Goal: Task Accomplishment & Management: Use online tool/utility

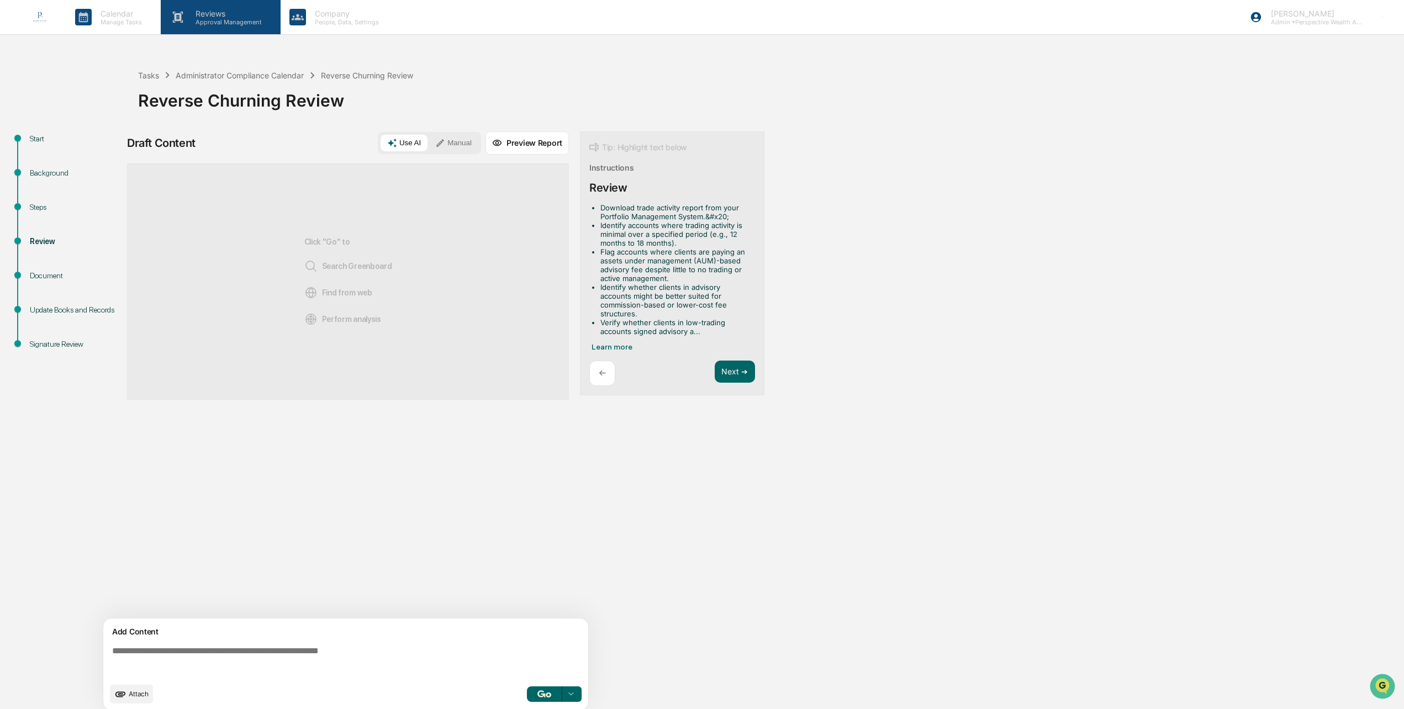
click at [211, 15] on p "Reviews" at bounding box center [227, 13] width 81 height 9
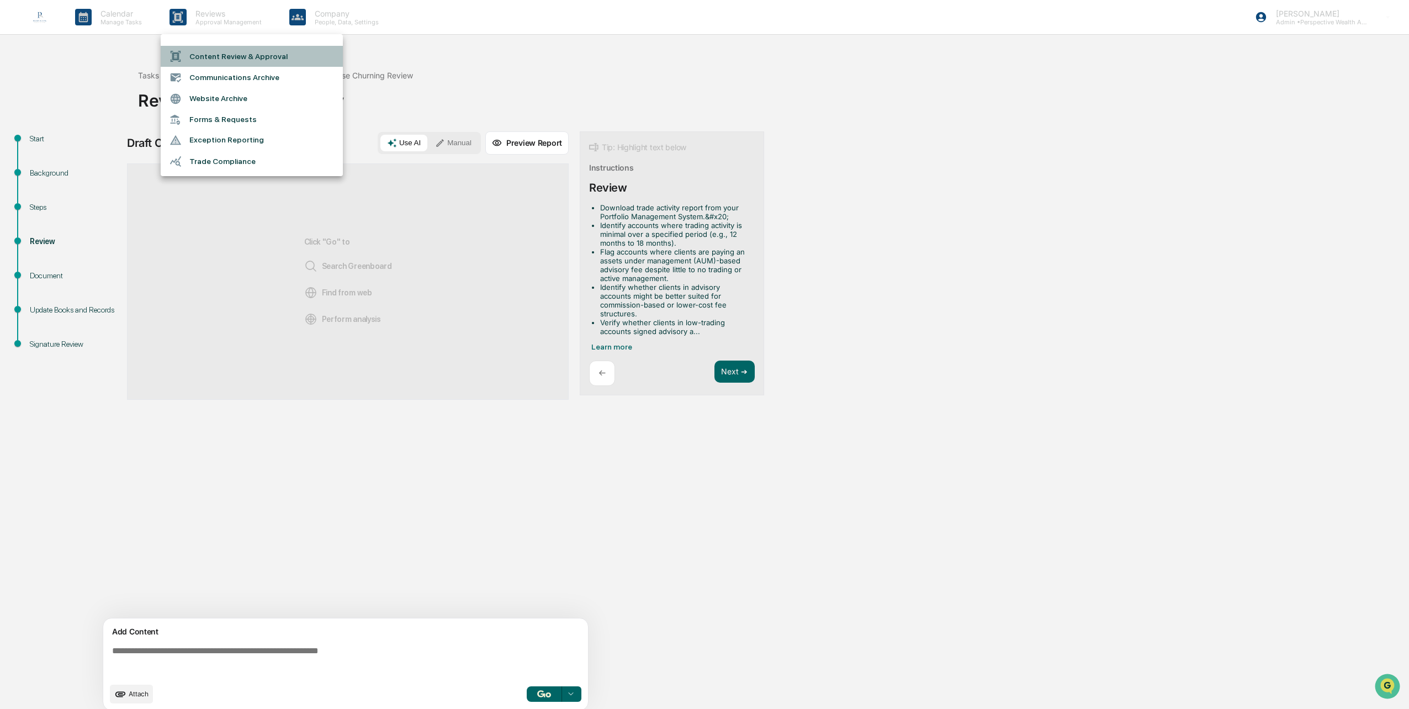
click at [224, 55] on li "Content Review & Approval" at bounding box center [252, 56] width 182 height 21
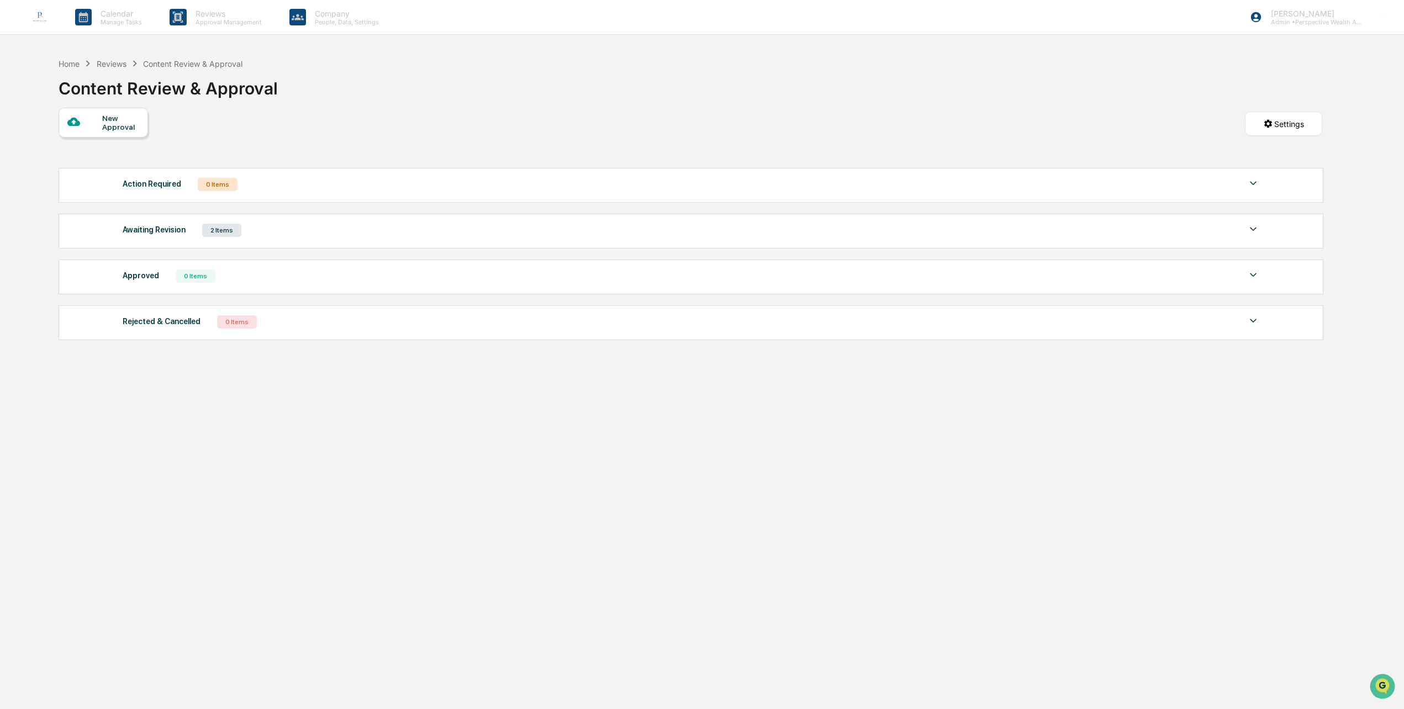
click at [286, 230] on div "Awaiting Revision 2 Items" at bounding box center [691, 230] width 1137 height 15
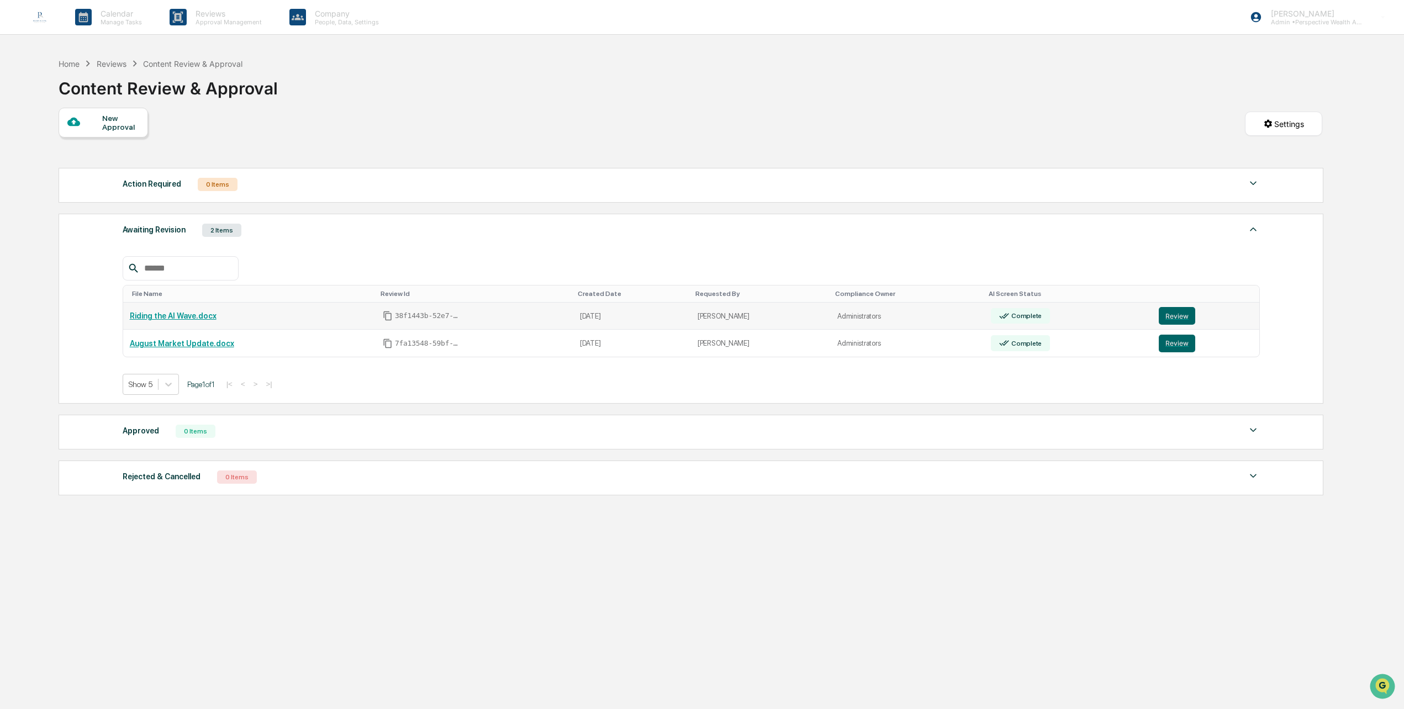
click at [196, 318] on link "Riding the AI Wave.docx" at bounding box center [173, 316] width 87 height 9
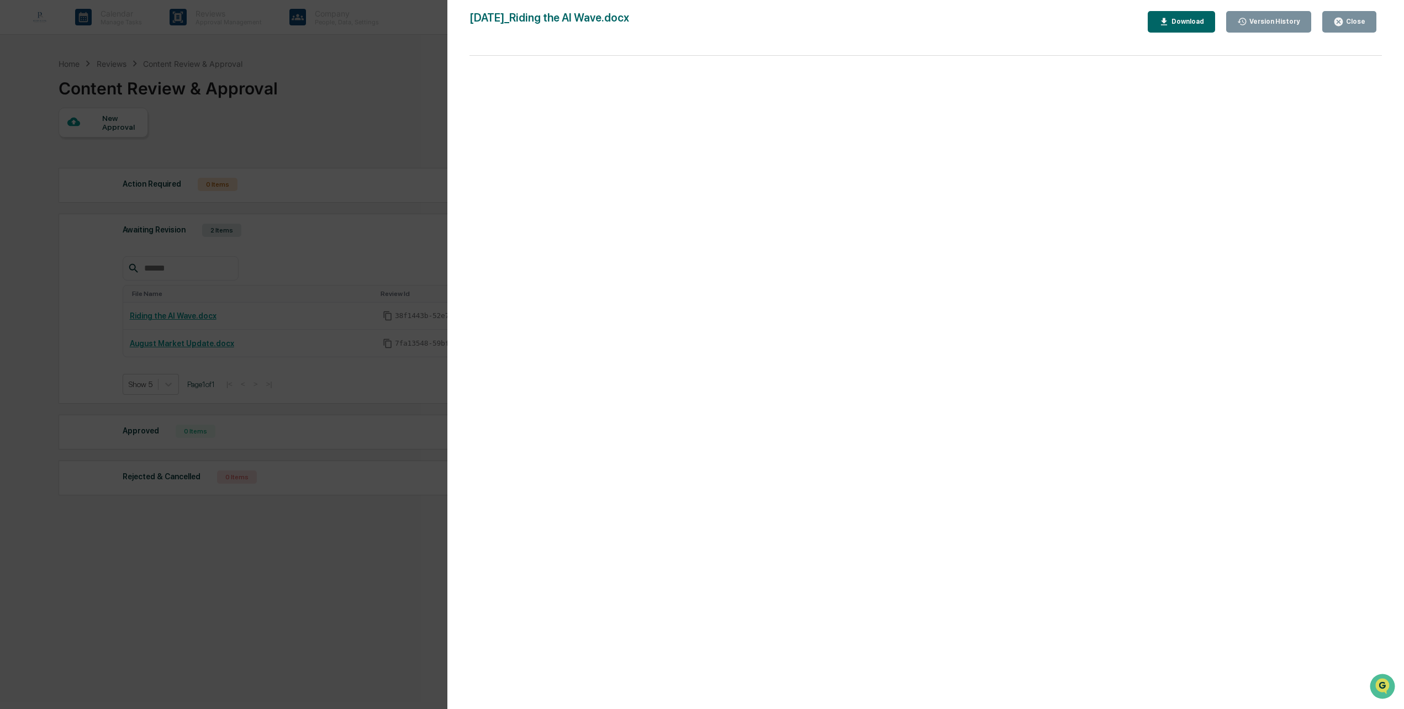
click at [1348, 17] on div "Close" at bounding box center [1349, 22] width 32 height 10
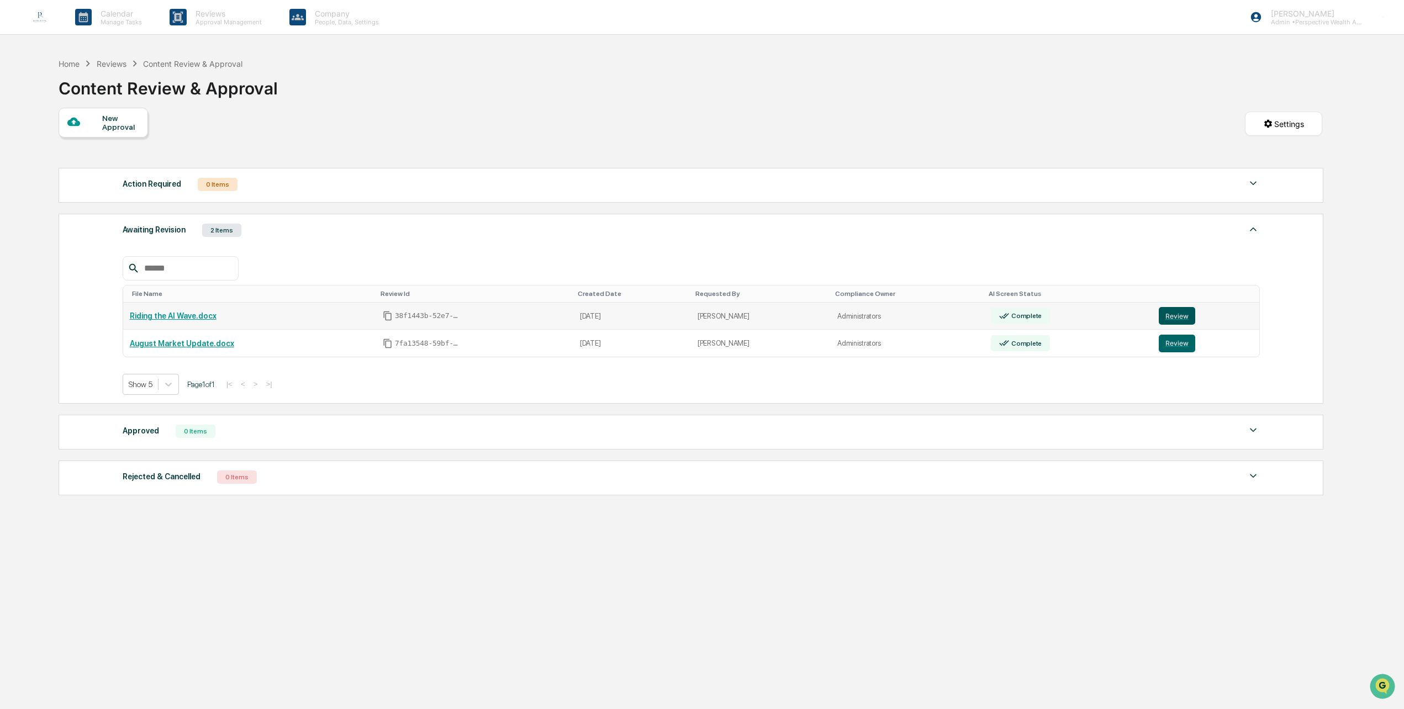
click at [1175, 314] on button "Review" at bounding box center [1177, 316] width 36 height 18
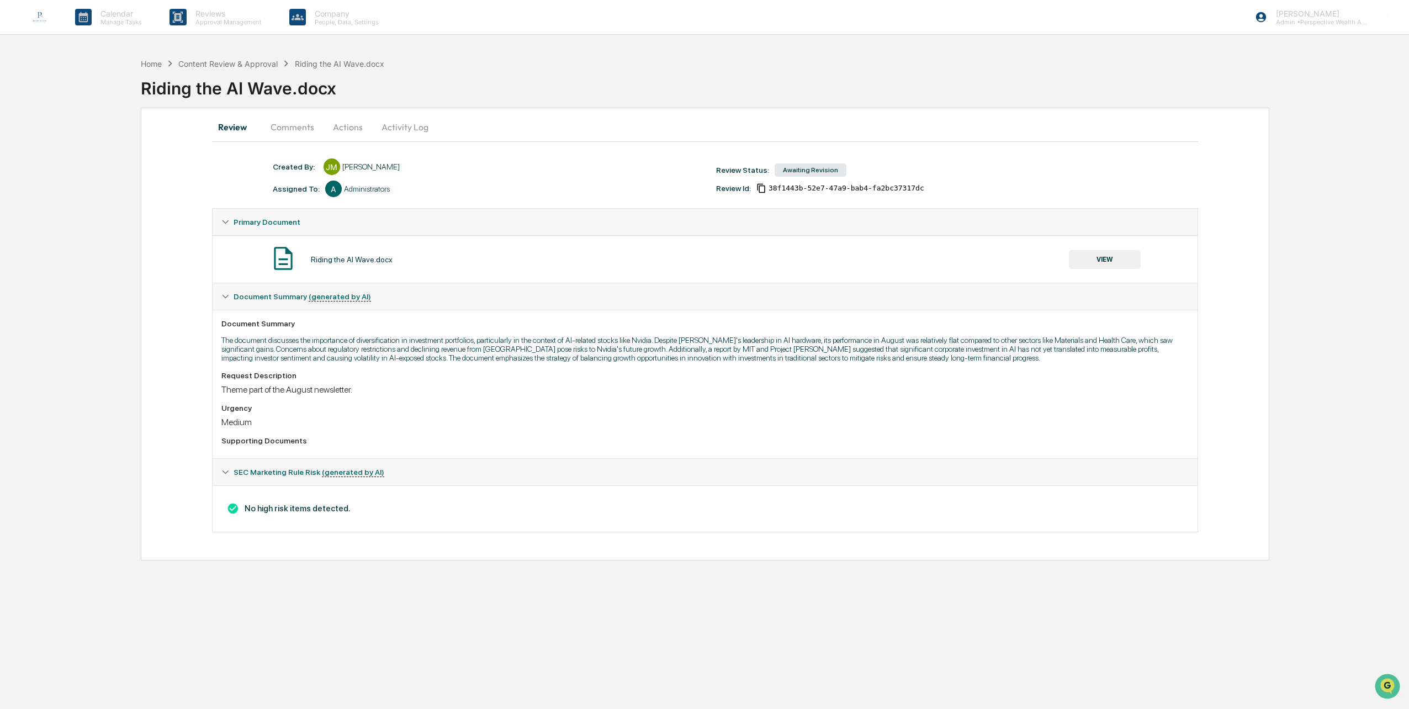
click at [289, 124] on button "Comments" at bounding box center [292, 127] width 61 height 27
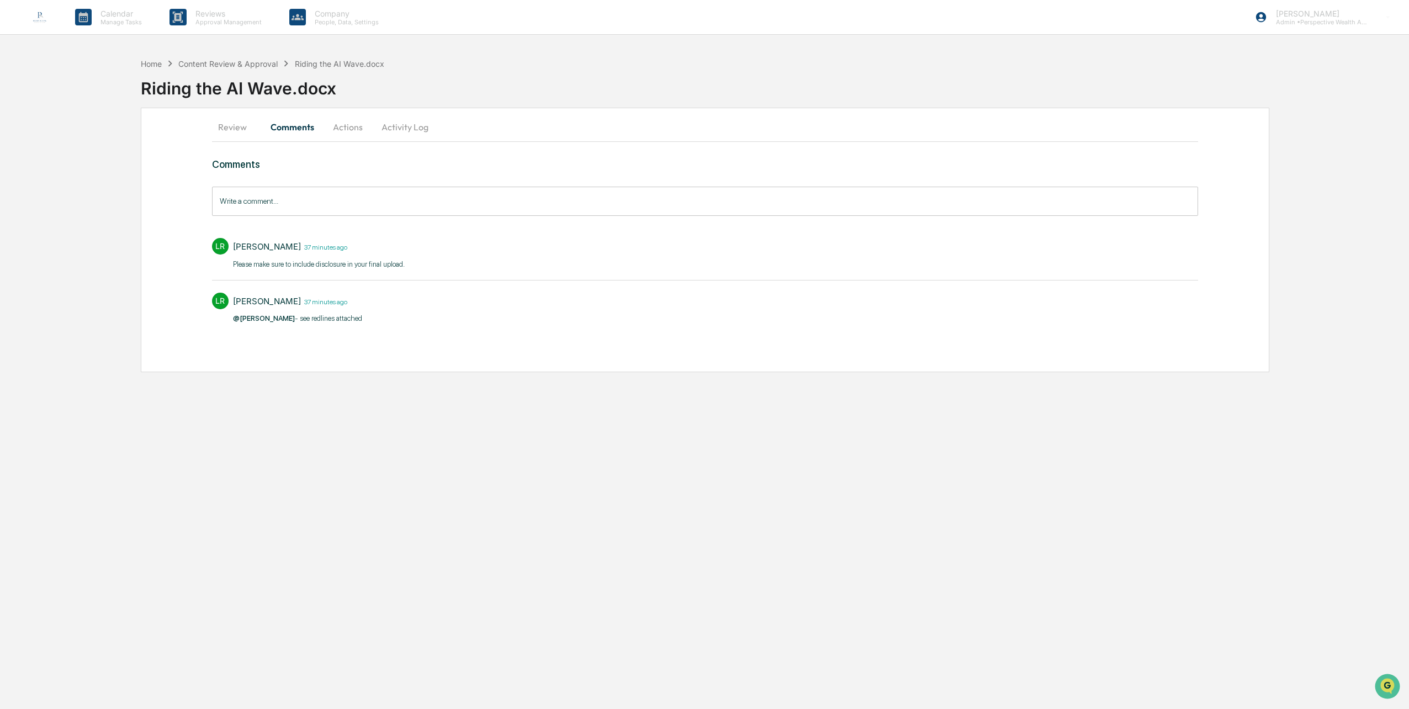
click at [220, 430] on div "Calendar Manage Tasks Reviews Approval Management Company People, Data, Setting…" at bounding box center [704, 354] width 1409 height 709
click at [237, 60] on div "Content Review & Approval" at bounding box center [227, 63] width 99 height 9
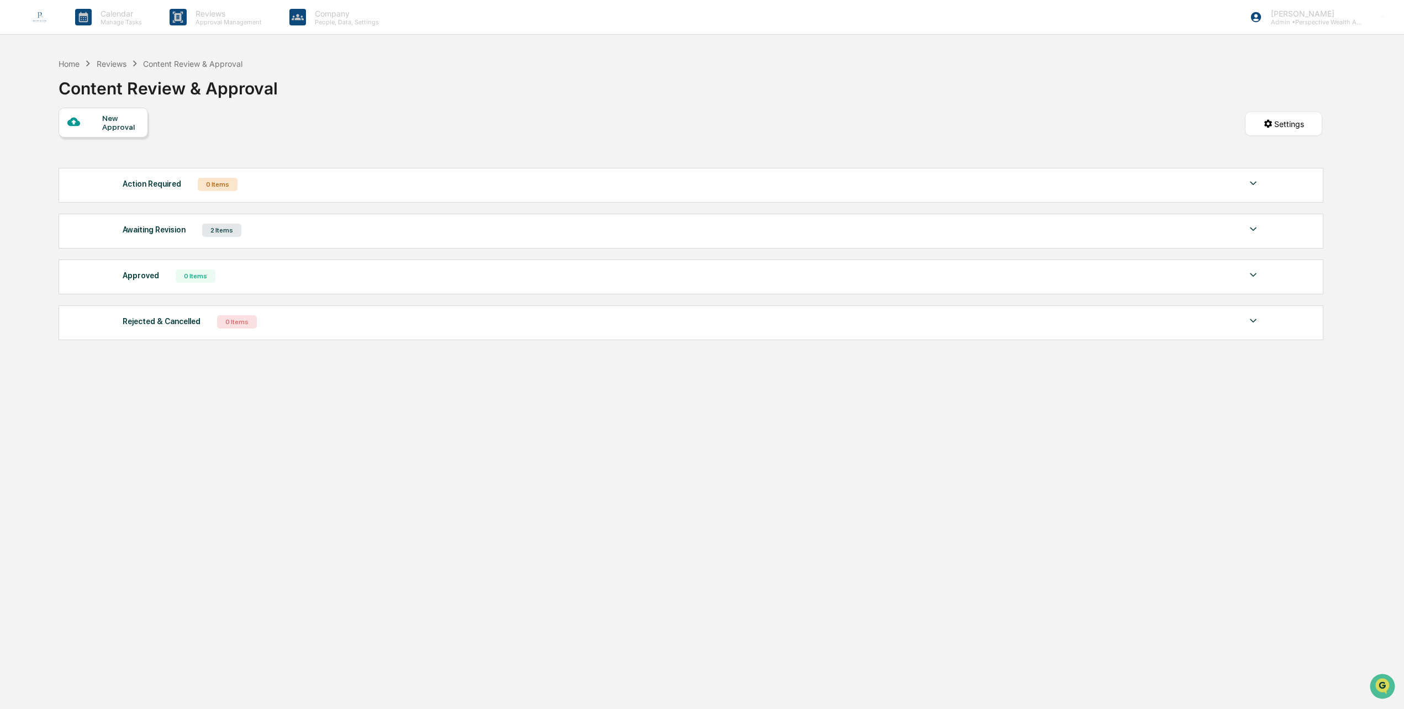
click at [153, 232] on div "Awaiting Revision" at bounding box center [154, 230] width 63 height 14
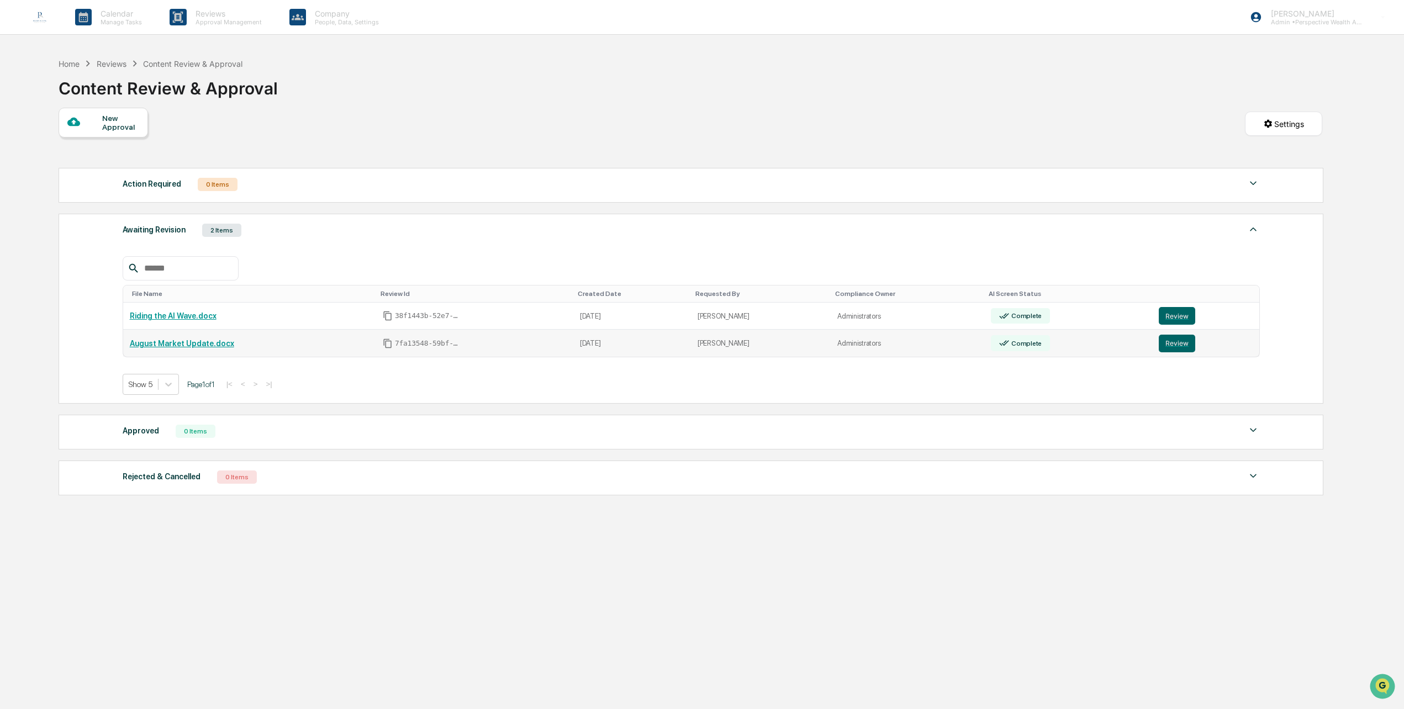
click at [187, 341] on link "August Market Update.docx" at bounding box center [182, 343] width 104 height 9
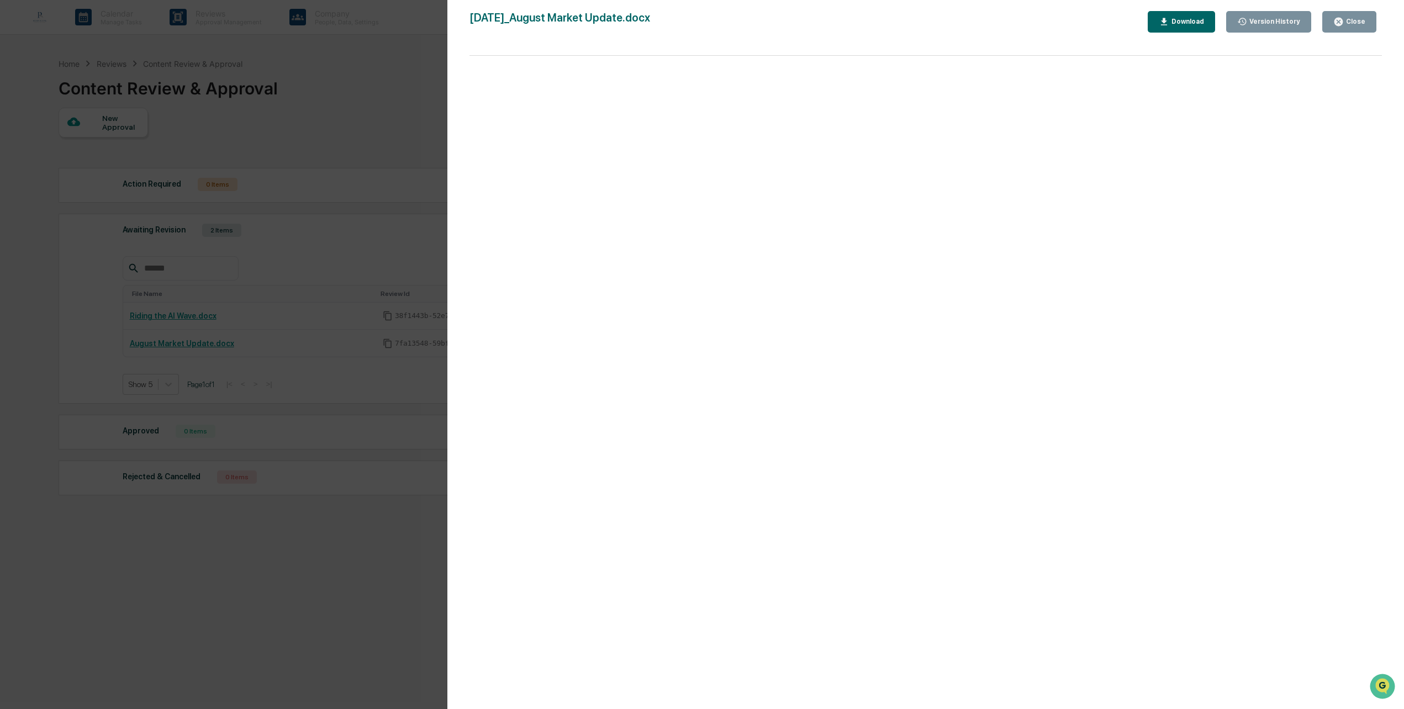
click at [1364, 26] on div "Close" at bounding box center [1349, 22] width 32 height 10
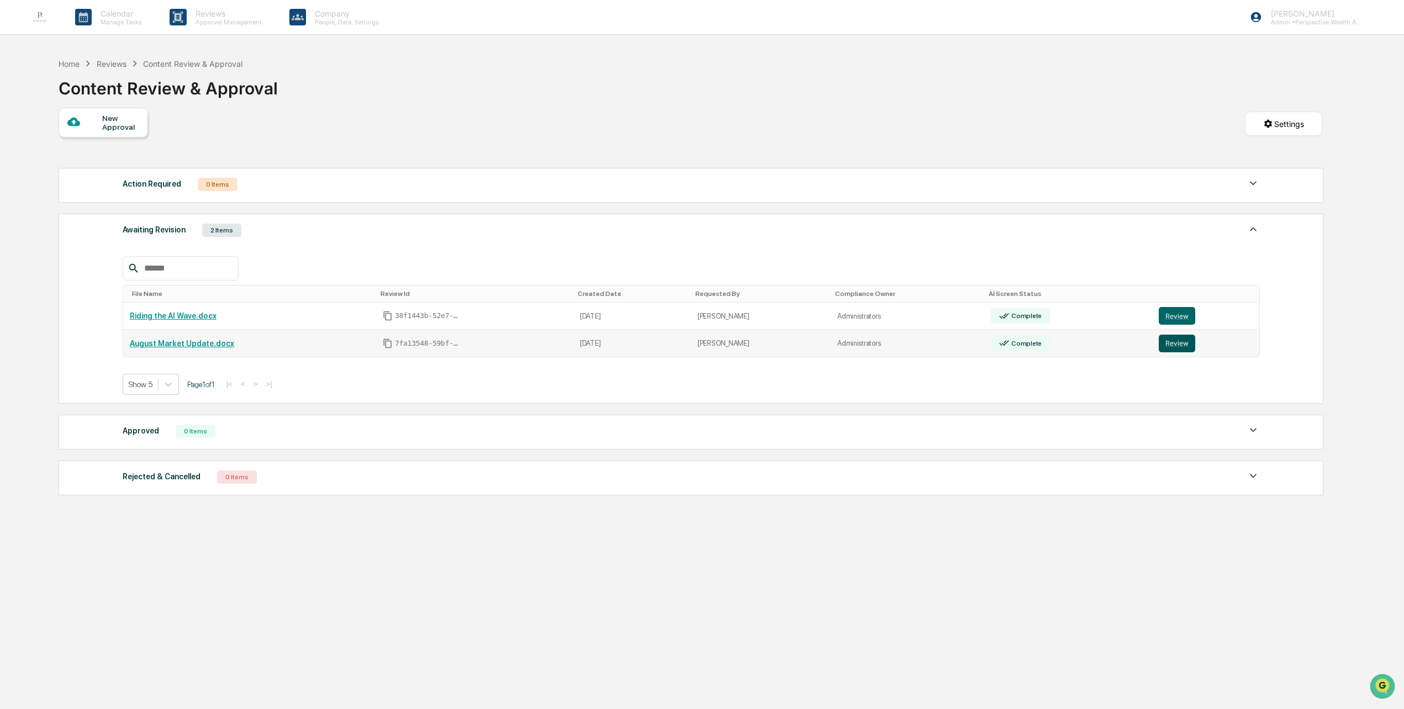
click at [1172, 342] on button "Review" at bounding box center [1177, 344] width 36 height 18
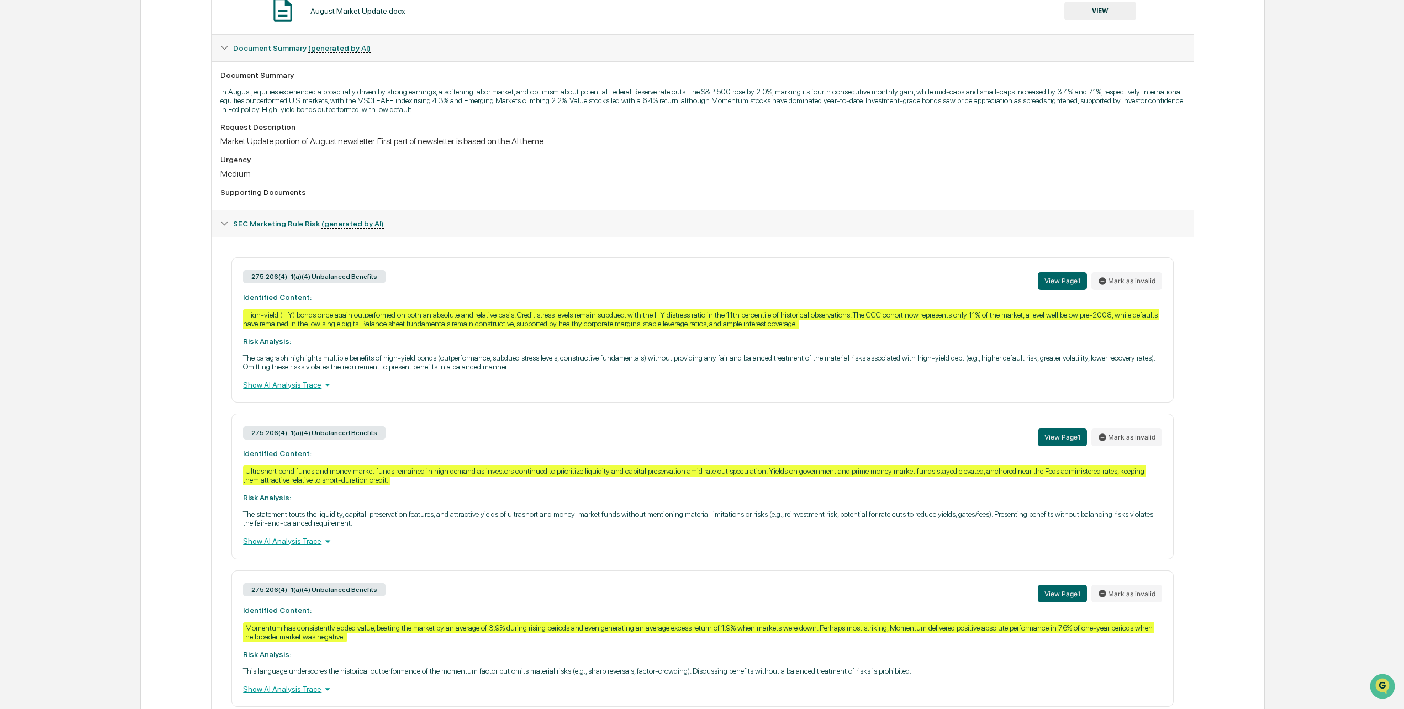
scroll to position [276, 0]
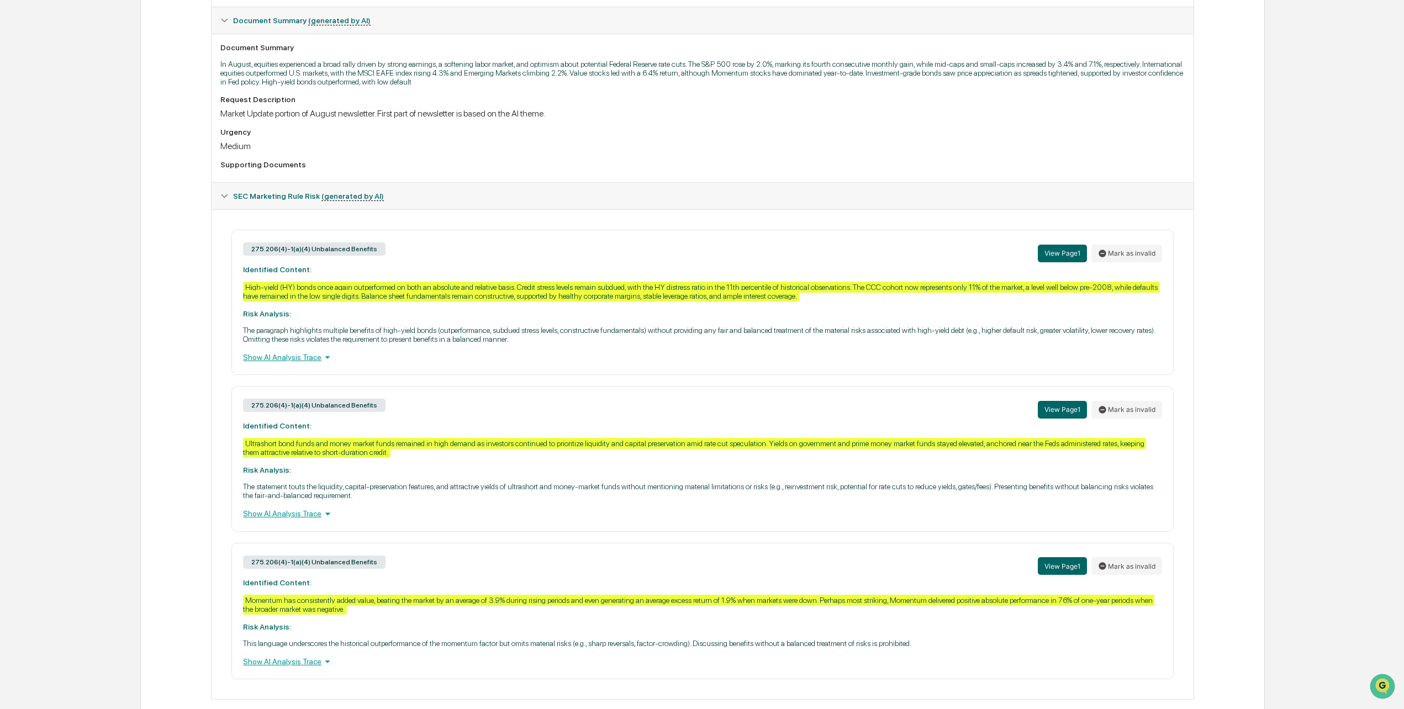
click at [321, 363] on icon at bounding box center [327, 357] width 12 height 12
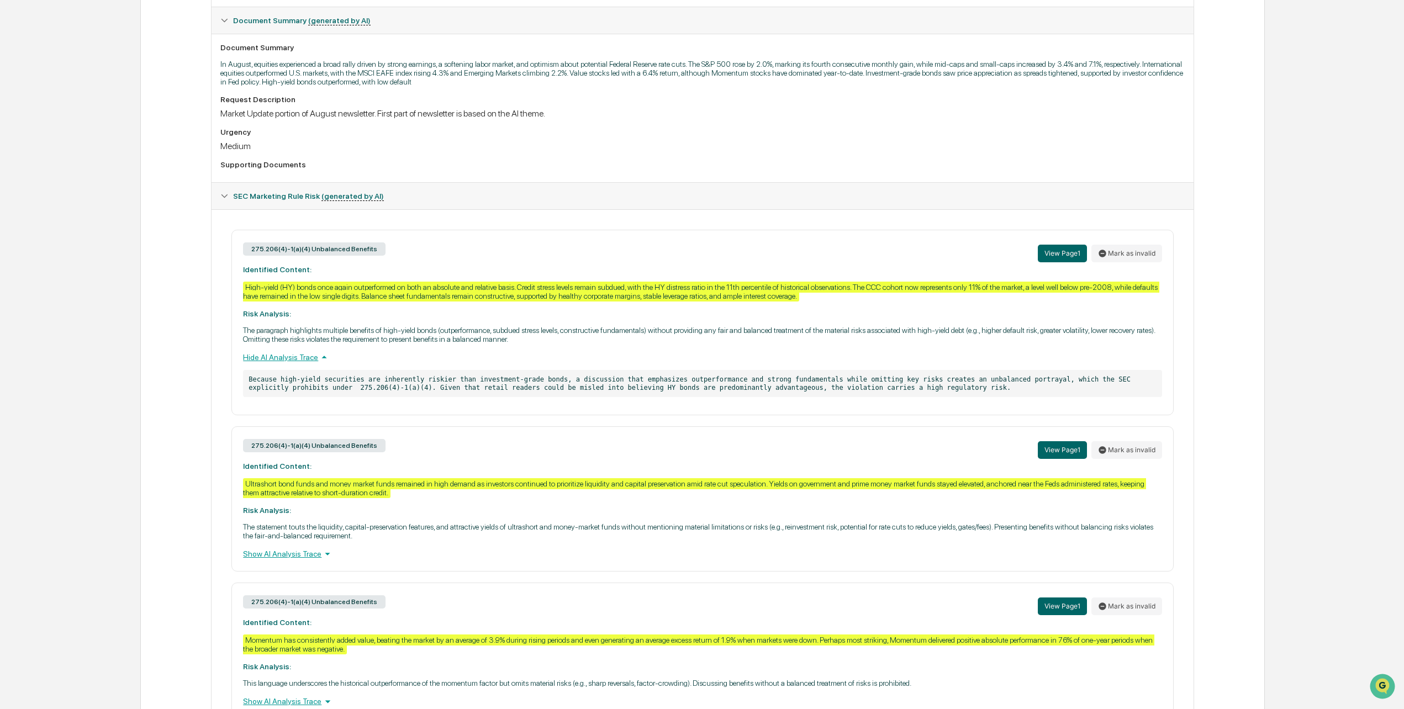
click at [321, 360] on icon at bounding box center [324, 357] width 12 height 12
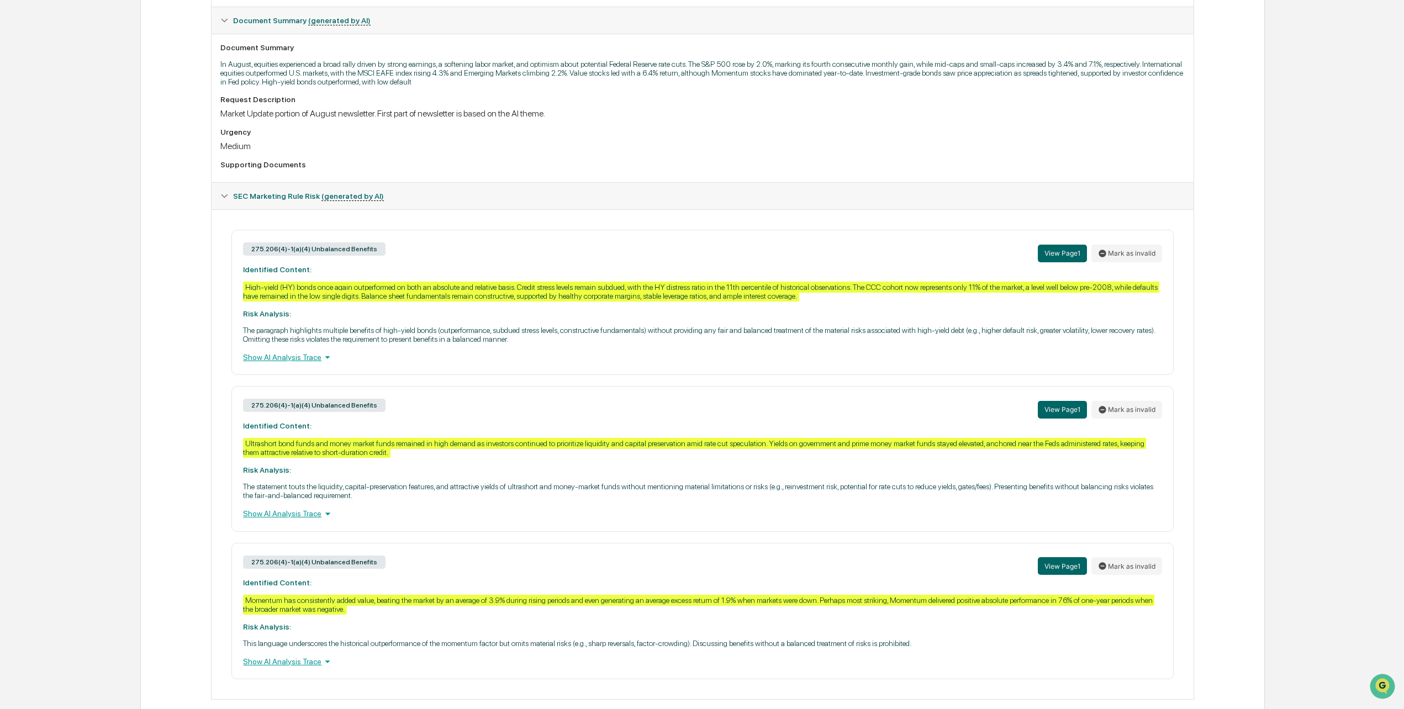
click at [325, 516] on icon at bounding box center [327, 514] width 5 height 3
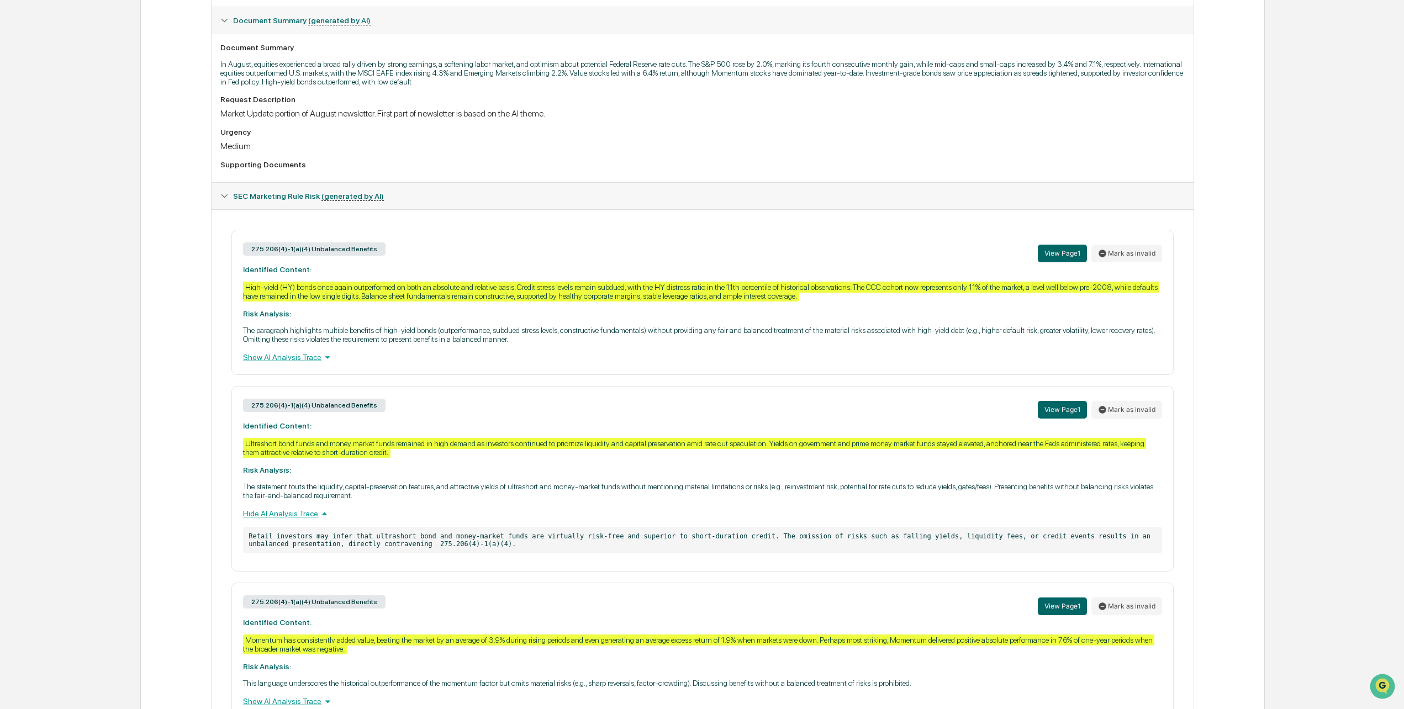
click at [323, 520] on icon at bounding box center [324, 514] width 12 height 12
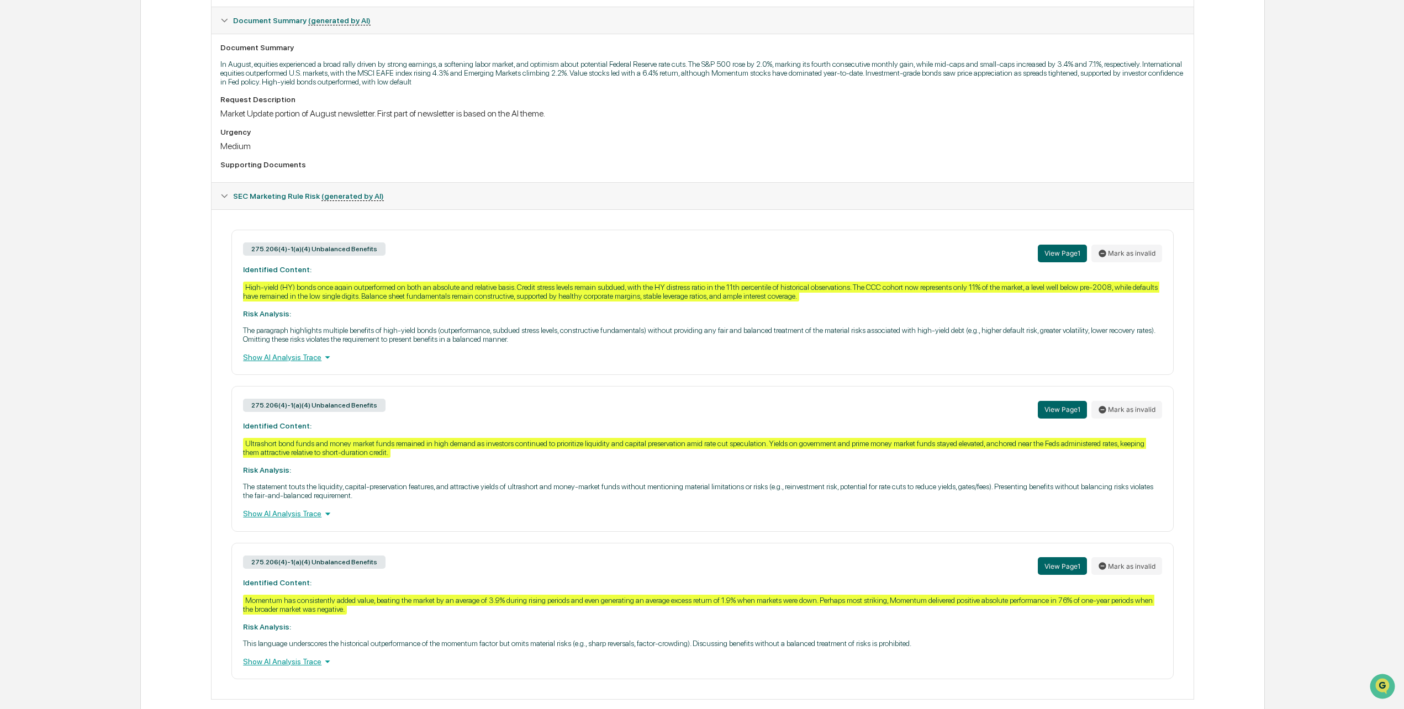
scroll to position [303, 0]
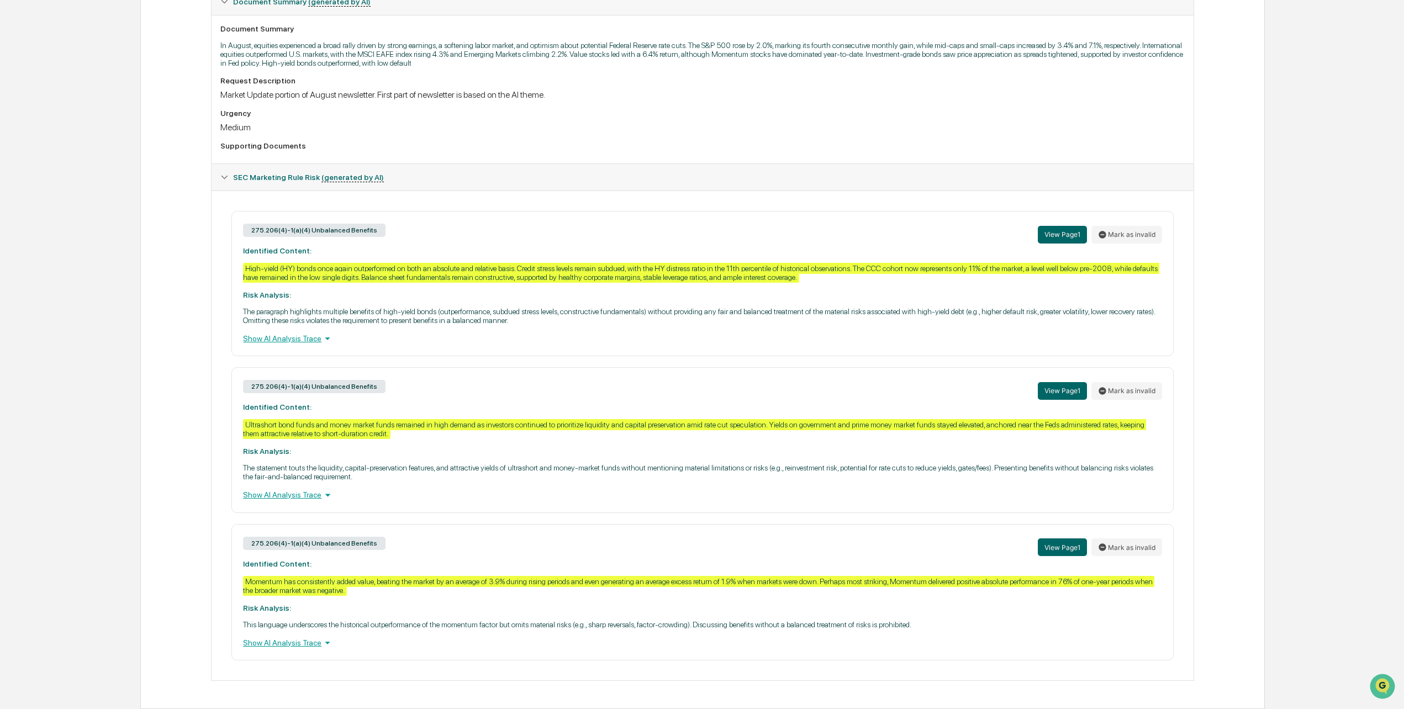
click at [321, 642] on icon at bounding box center [327, 643] width 12 height 12
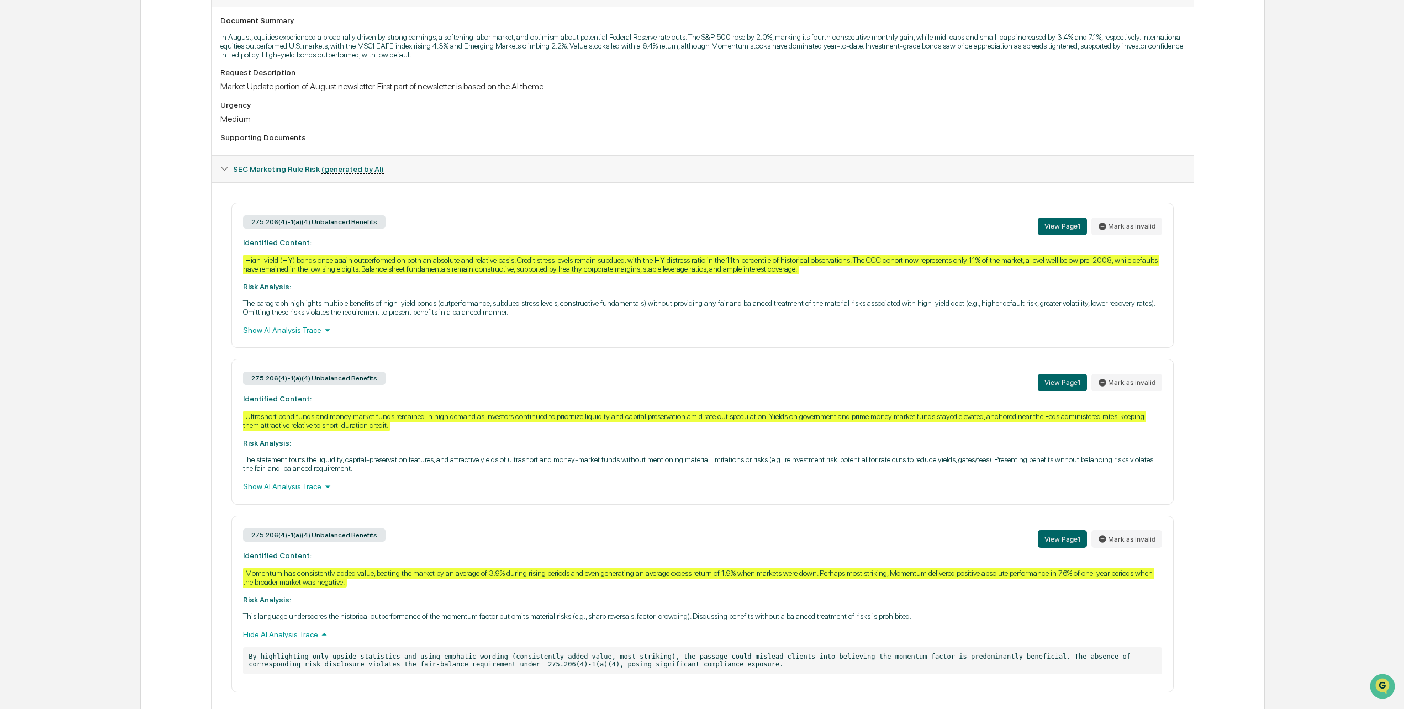
click at [321, 641] on icon at bounding box center [324, 635] width 12 height 12
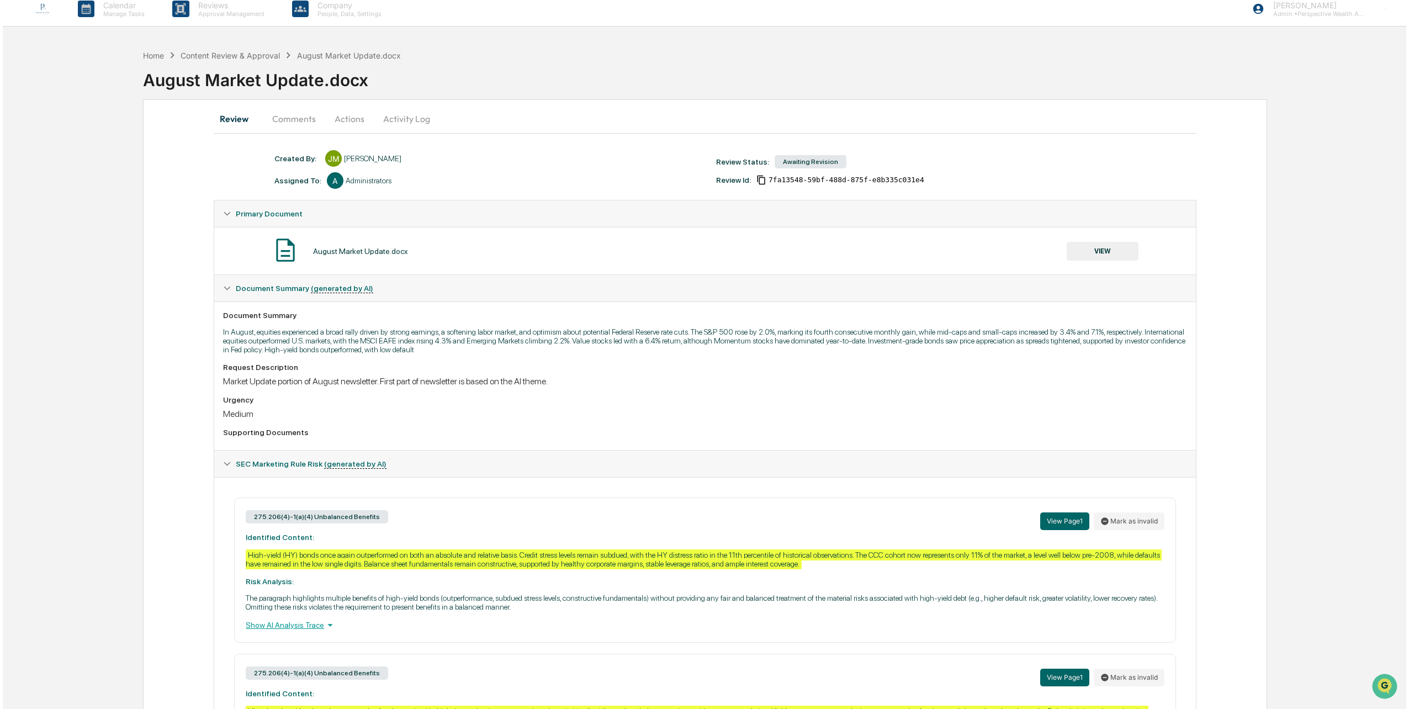
scroll to position [0, 0]
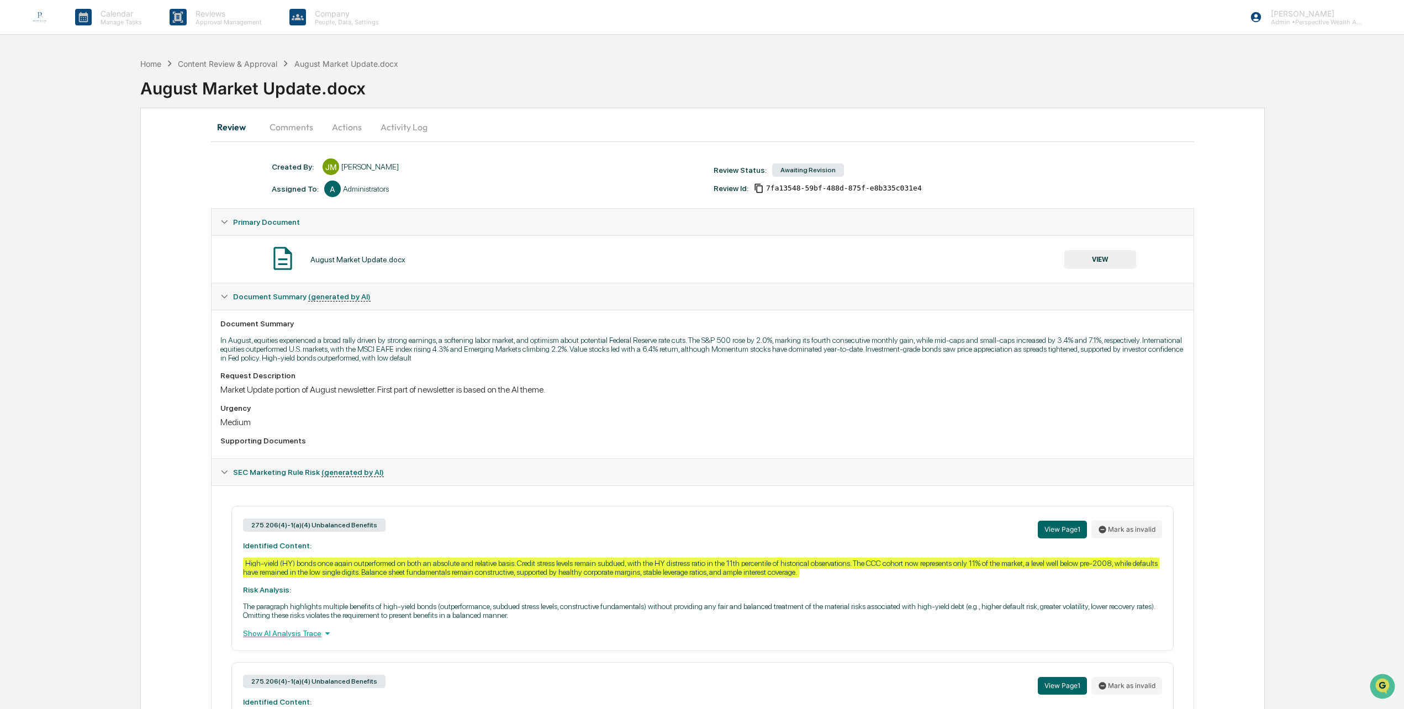
click at [279, 127] on button "Comments" at bounding box center [291, 127] width 61 height 27
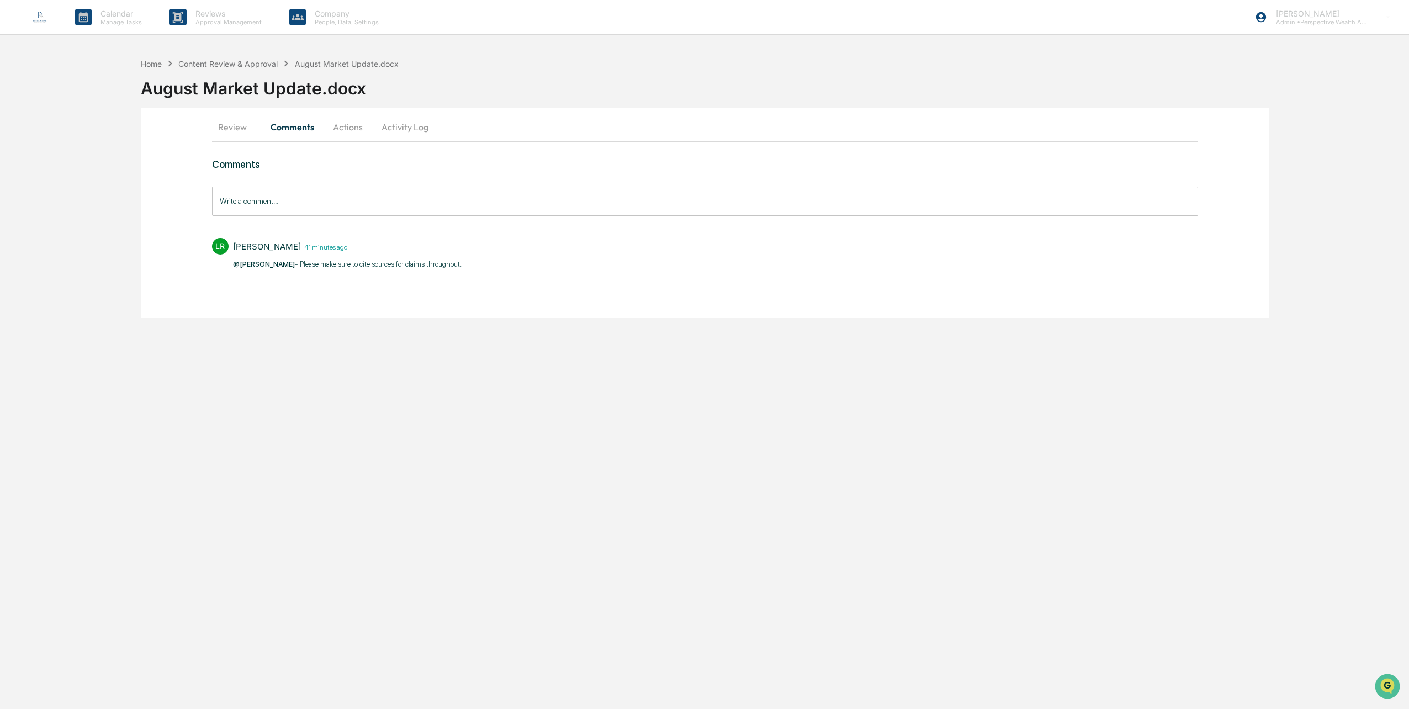
click at [242, 127] on button "Review" at bounding box center [237, 127] width 50 height 27
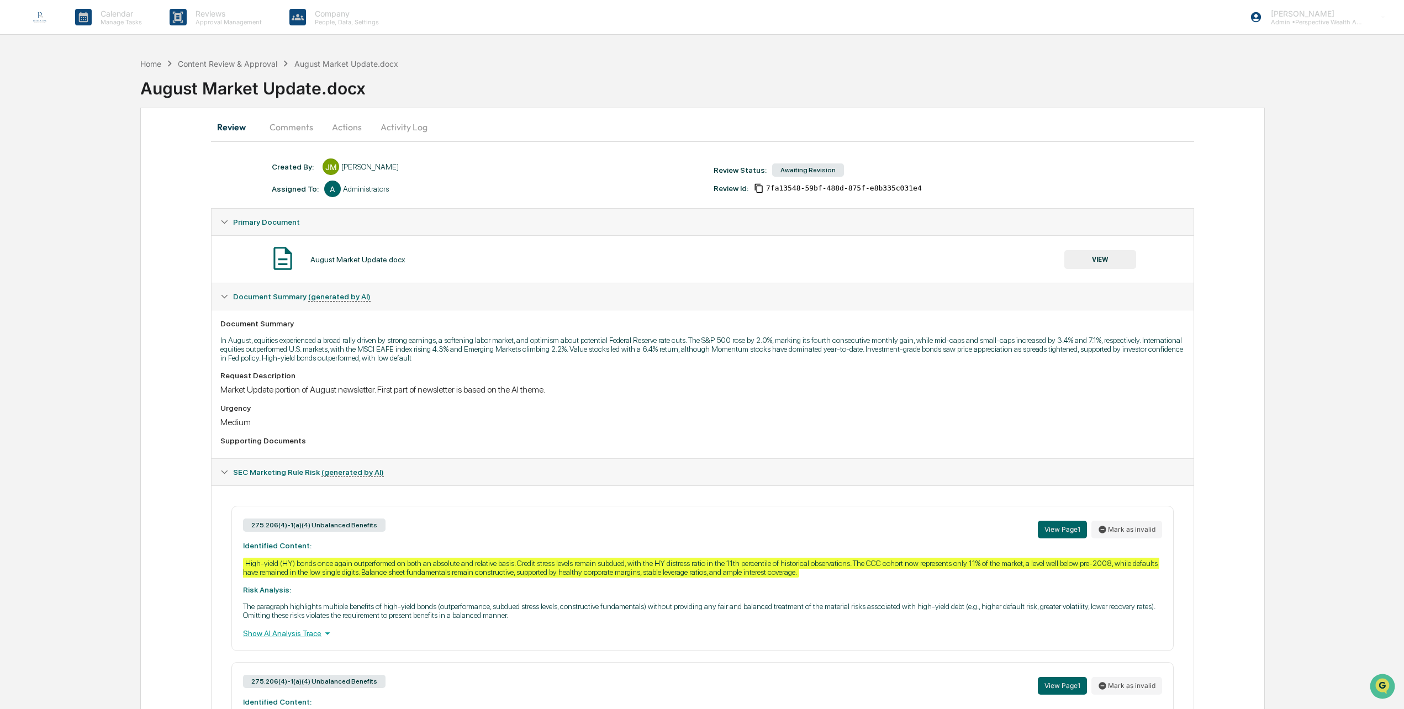
click at [308, 122] on button "Comments" at bounding box center [291, 127] width 61 height 27
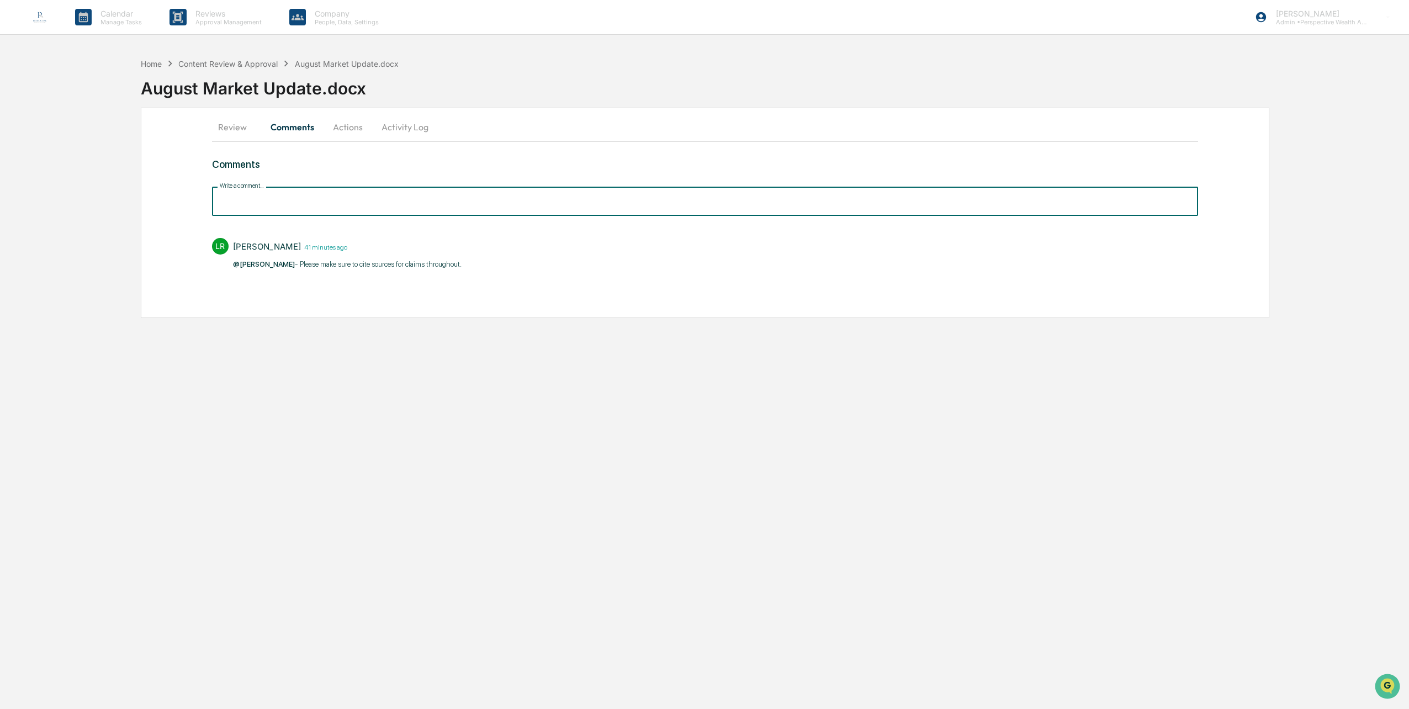
click at [310, 197] on input "Write a comment..." at bounding box center [705, 201] width 986 height 29
